Goal: Information Seeking & Learning: Learn about a topic

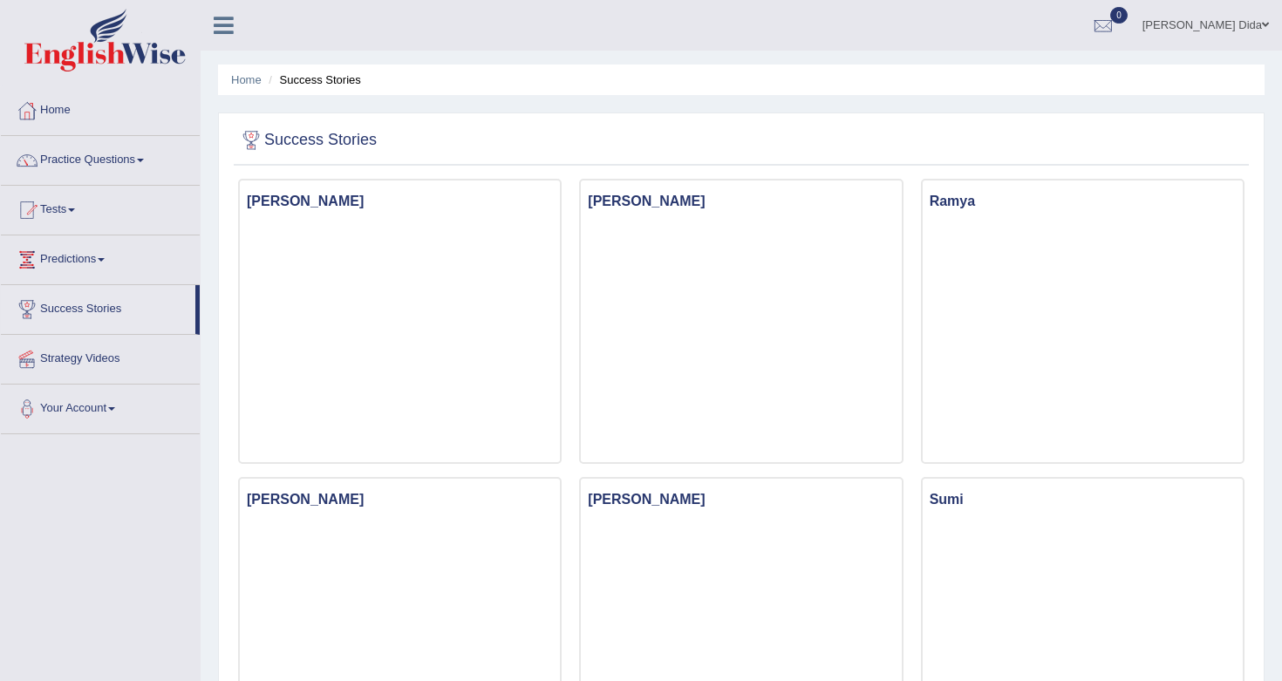
click at [1031, 126] on div at bounding box center [741, 141] width 1006 height 36
click at [105, 260] on span at bounding box center [101, 259] width 7 height 3
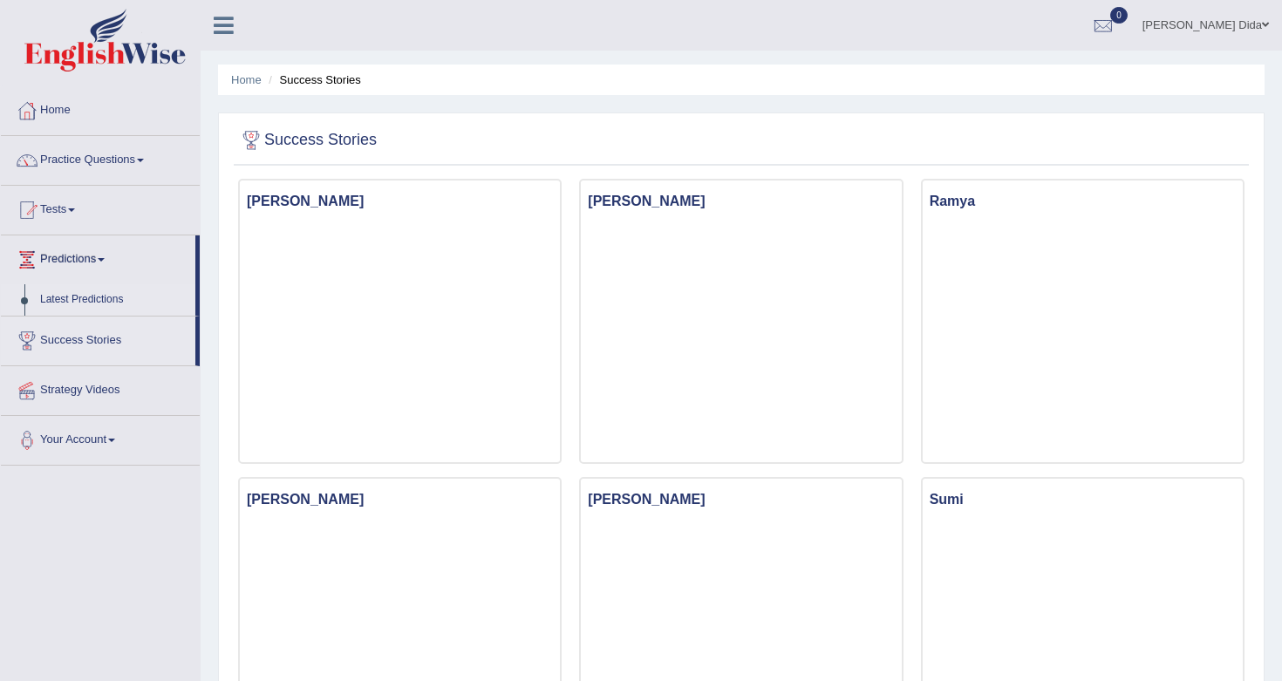
click at [83, 296] on link "Latest Predictions" at bounding box center [113, 299] width 163 height 31
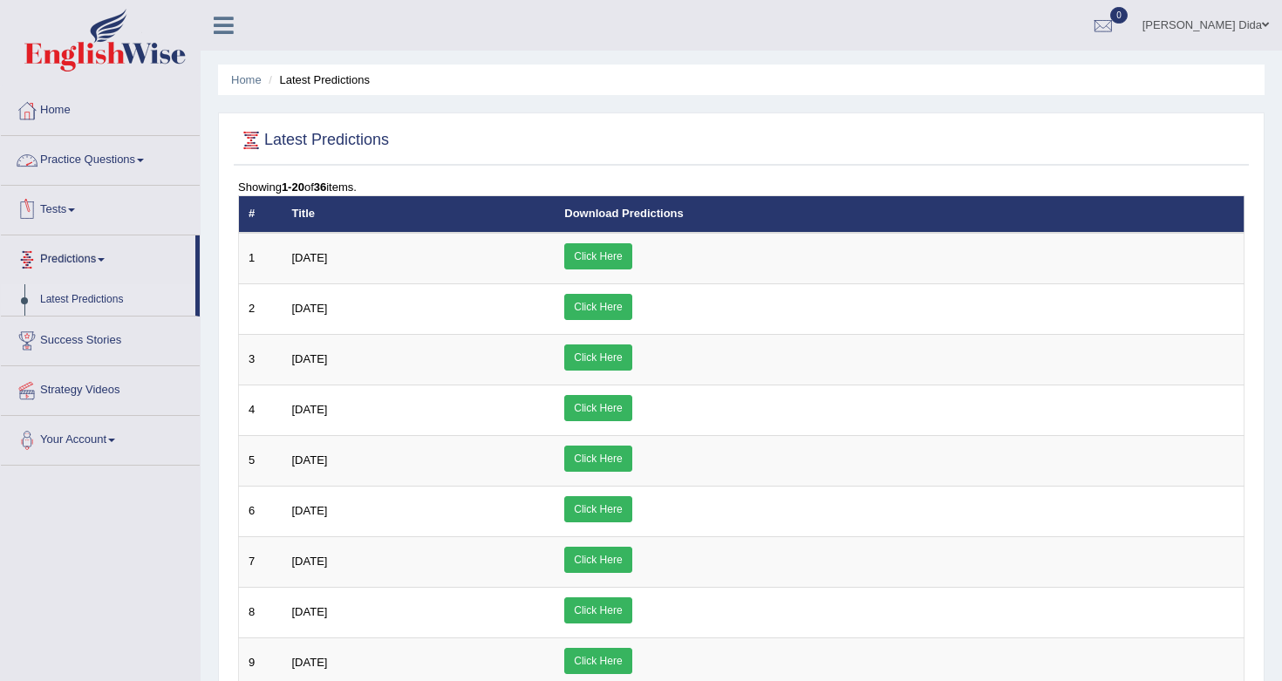
click at [134, 157] on link "Practice Questions" at bounding box center [100, 158] width 199 height 44
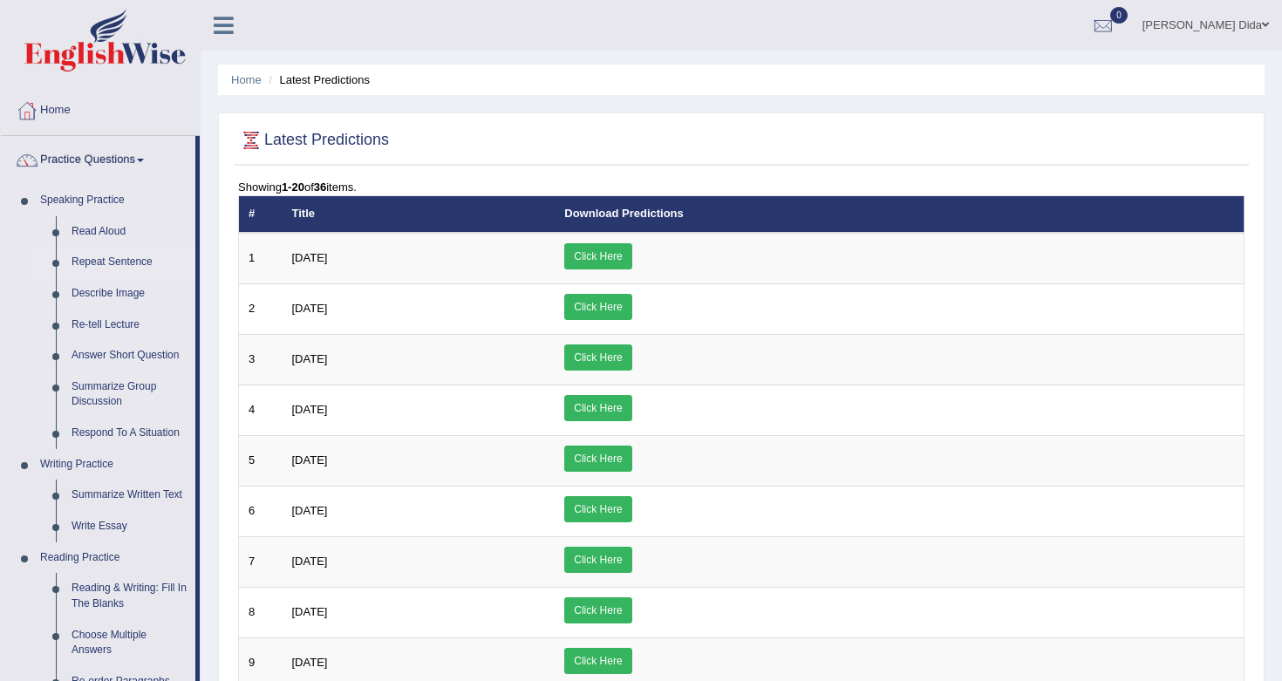
click at [169, 260] on link "Repeat Sentence" at bounding box center [130, 262] width 132 height 31
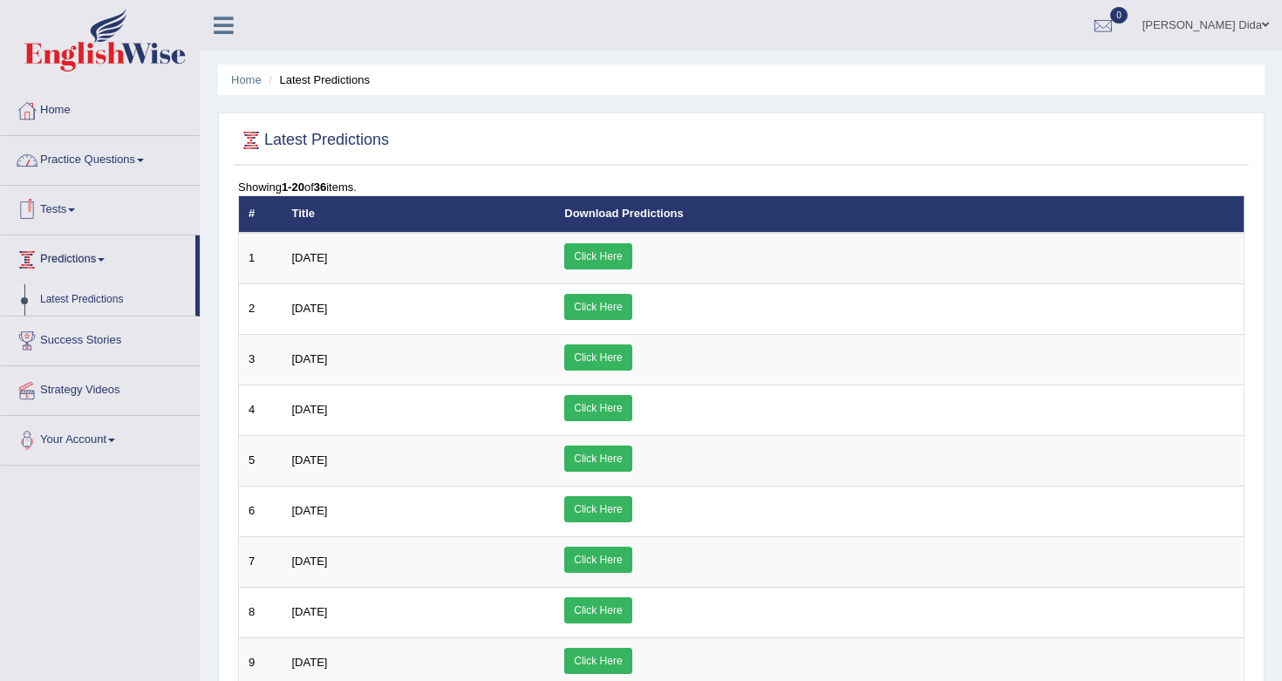
click at [140, 167] on link "Practice Questions" at bounding box center [100, 158] width 199 height 44
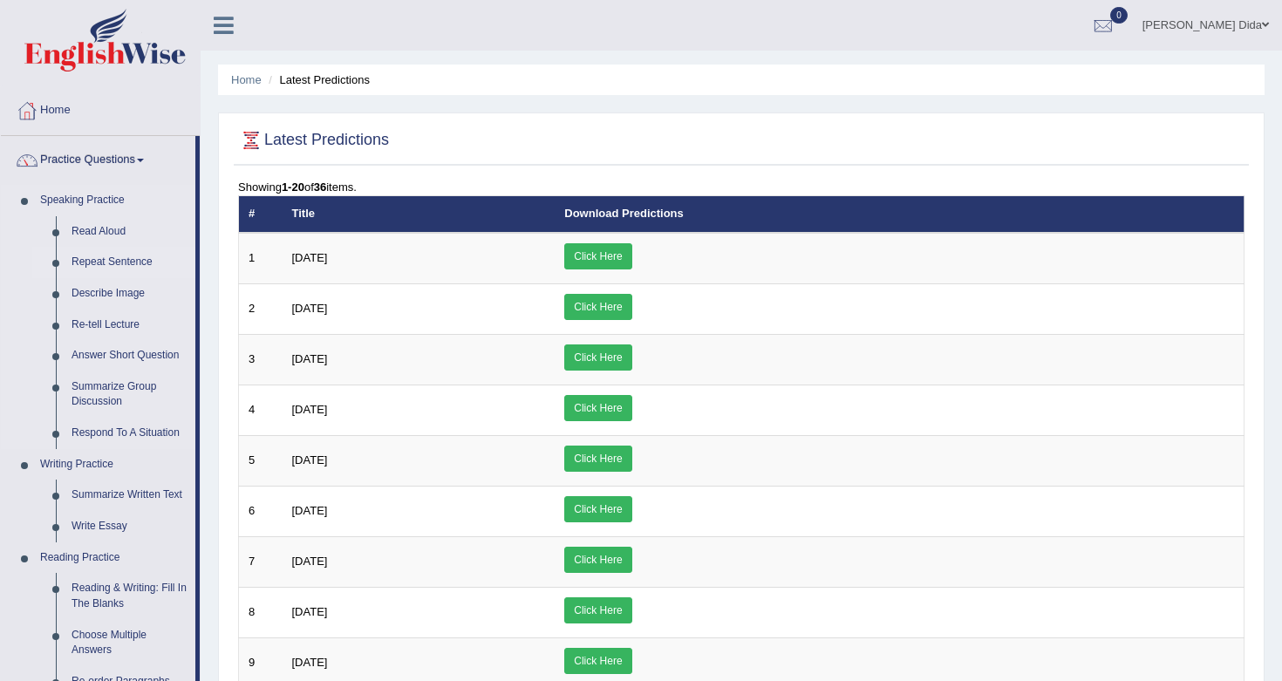
drag, startPoint x: 196, startPoint y: 212, endPoint x: 195, endPoint y: 273, distance: 61.0
click at [195, 271] on li "Practice Questions Speaking Practice Read Aloud Repeat Sentence Describe Image …" at bounding box center [100, 626] width 199 height 981
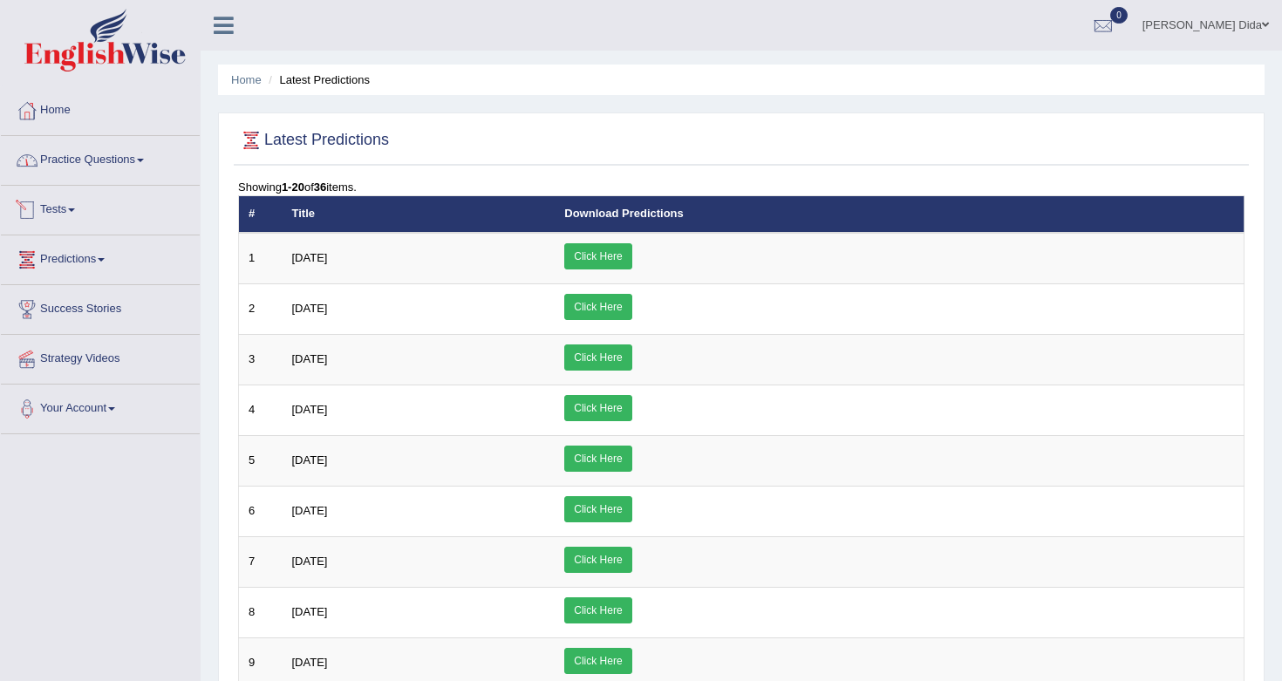
click at [167, 167] on link "Practice Questions" at bounding box center [100, 158] width 199 height 44
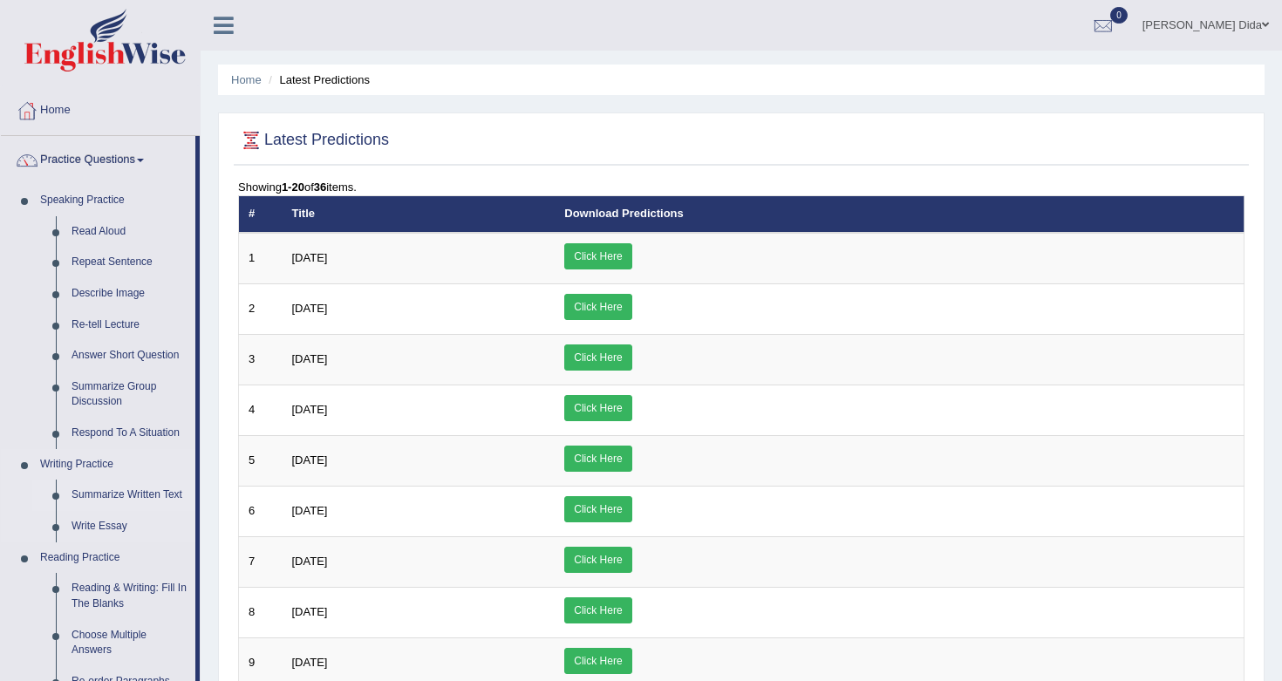
drag, startPoint x: 199, startPoint y: 459, endPoint x: 197, endPoint y: 495, distance: 36.7
click at [197, 496] on li "Practice Questions Speaking Practice Read Aloud Repeat Sentence Describe Image …" at bounding box center [100, 626] width 199 height 981
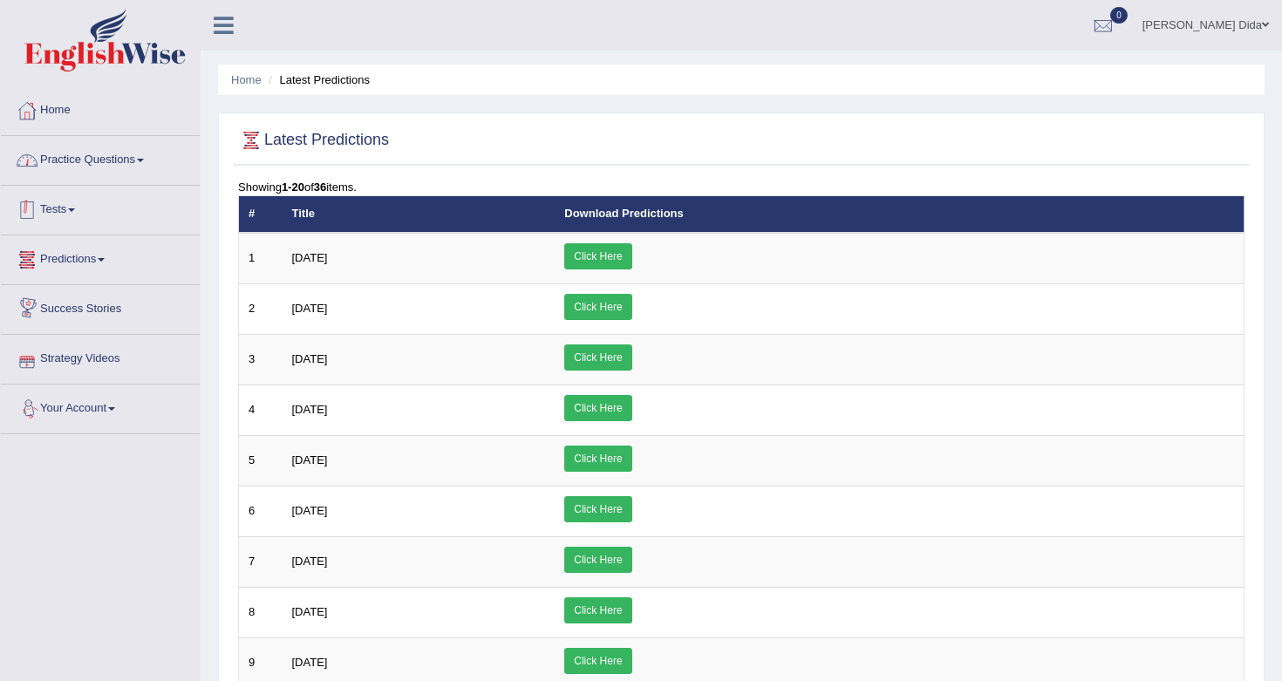
click at [153, 156] on link "Practice Questions" at bounding box center [100, 158] width 199 height 44
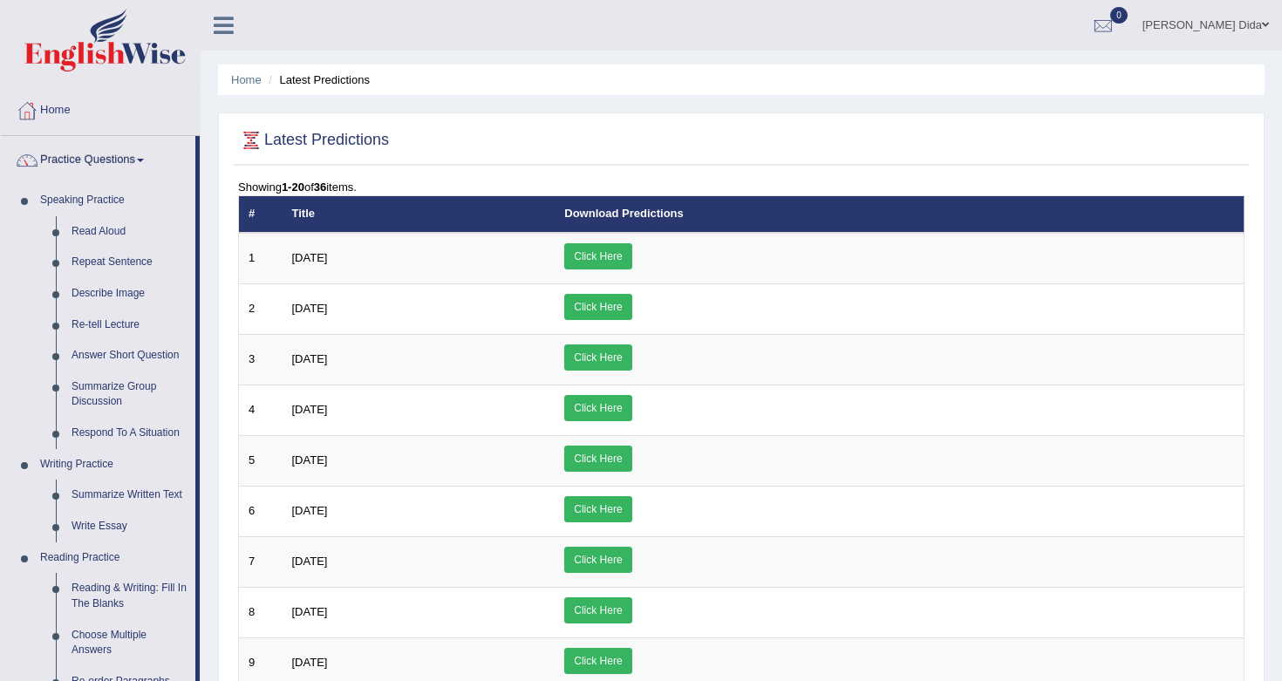
drag, startPoint x: 200, startPoint y: 659, endPoint x: 196, endPoint y: 649, distance: 11.0
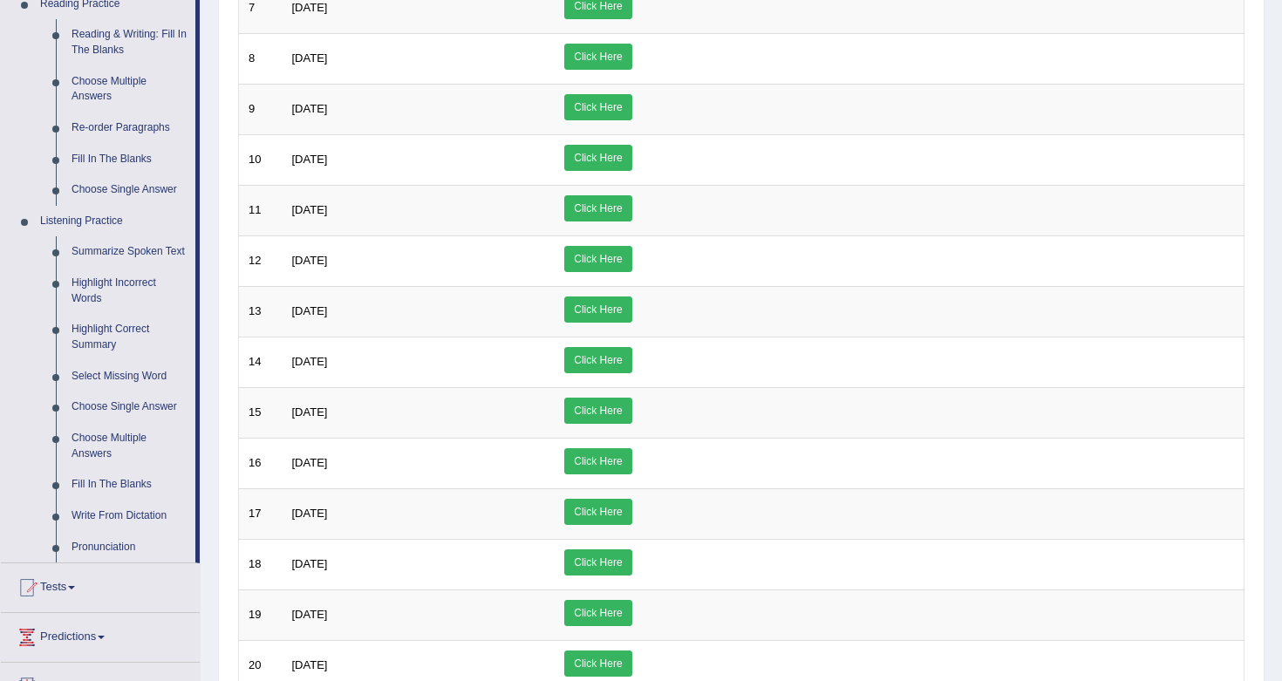
scroll to position [566, 0]
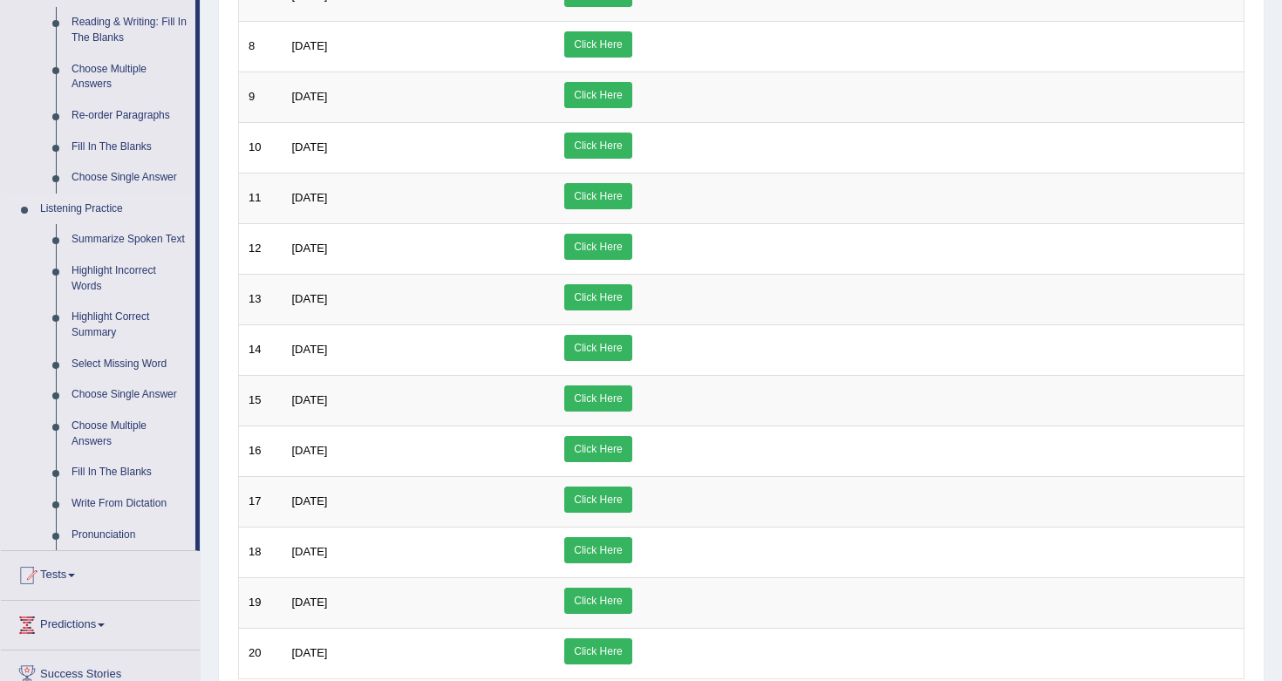
click at [30, 491] on li "Listening Practice Summarize Spoken Text Highlight Incorrect Words Highlight Co…" at bounding box center [98, 372] width 194 height 357
click at [120, 276] on link "Highlight Incorrect Words" at bounding box center [130, 278] width 132 height 46
